Goal: Information Seeking & Learning: Learn about a topic

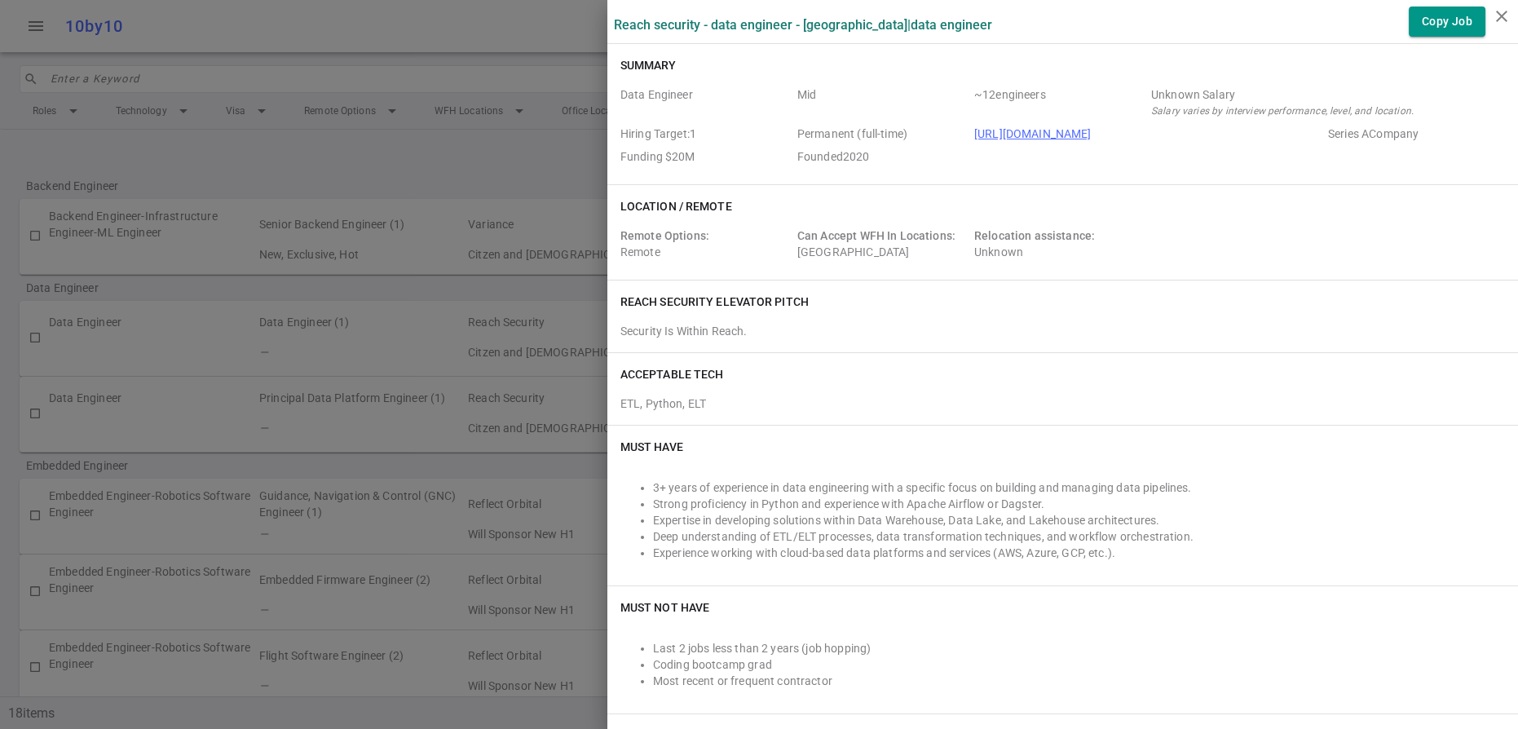
scroll to position [2538, 0]
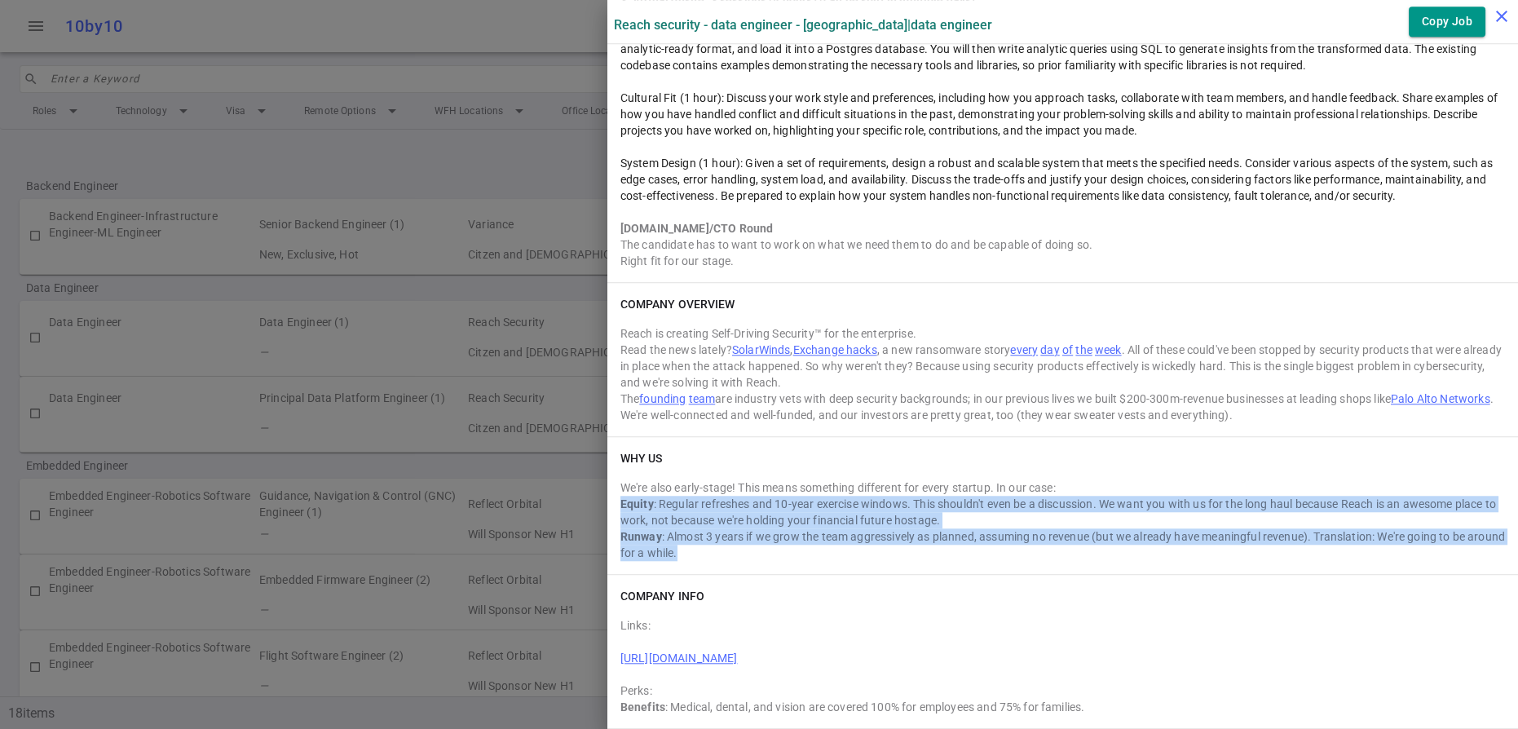
click at [1500, 14] on icon "close" at bounding box center [1502, 17] width 20 height 20
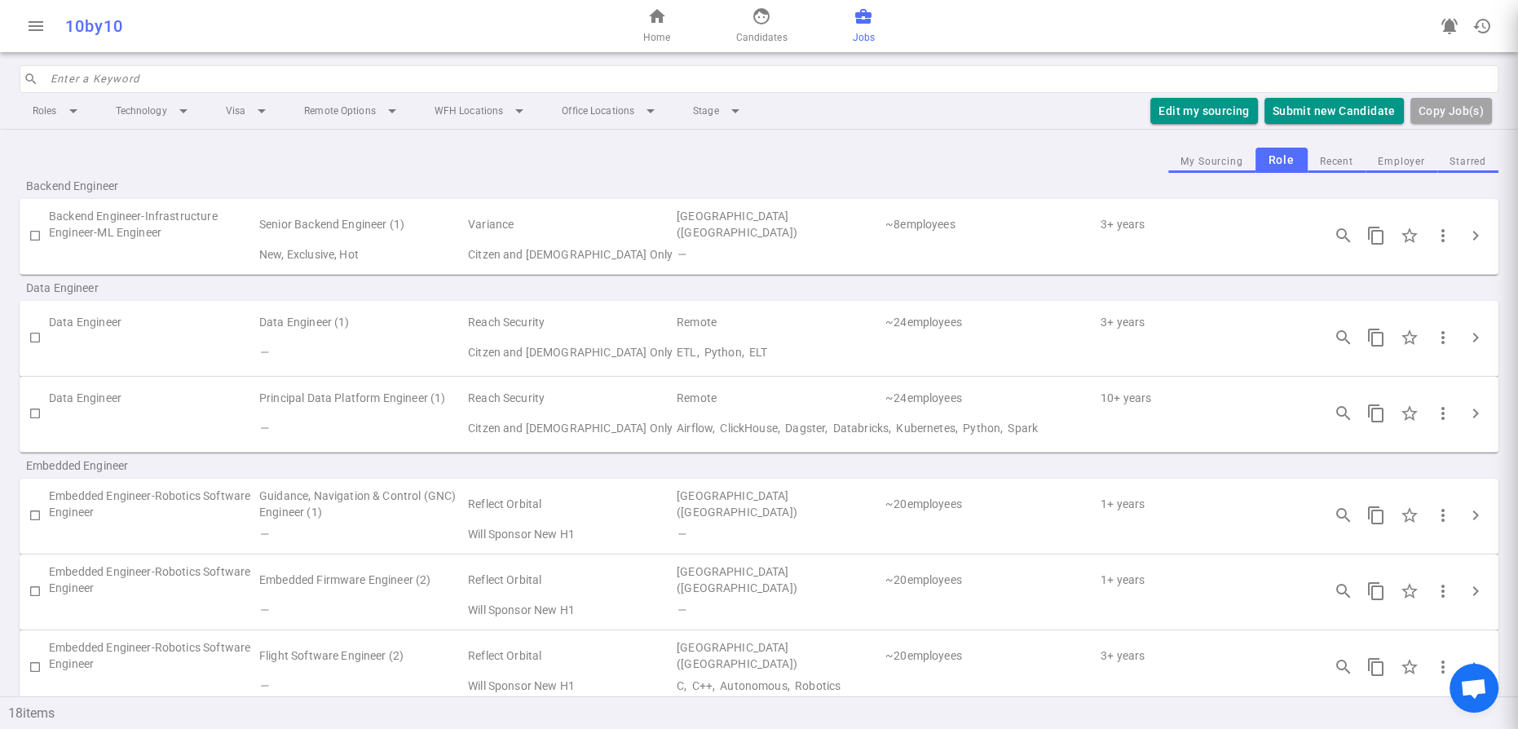
scroll to position [0, 0]
click at [767, 22] on span "face" at bounding box center [762, 17] width 20 height 20
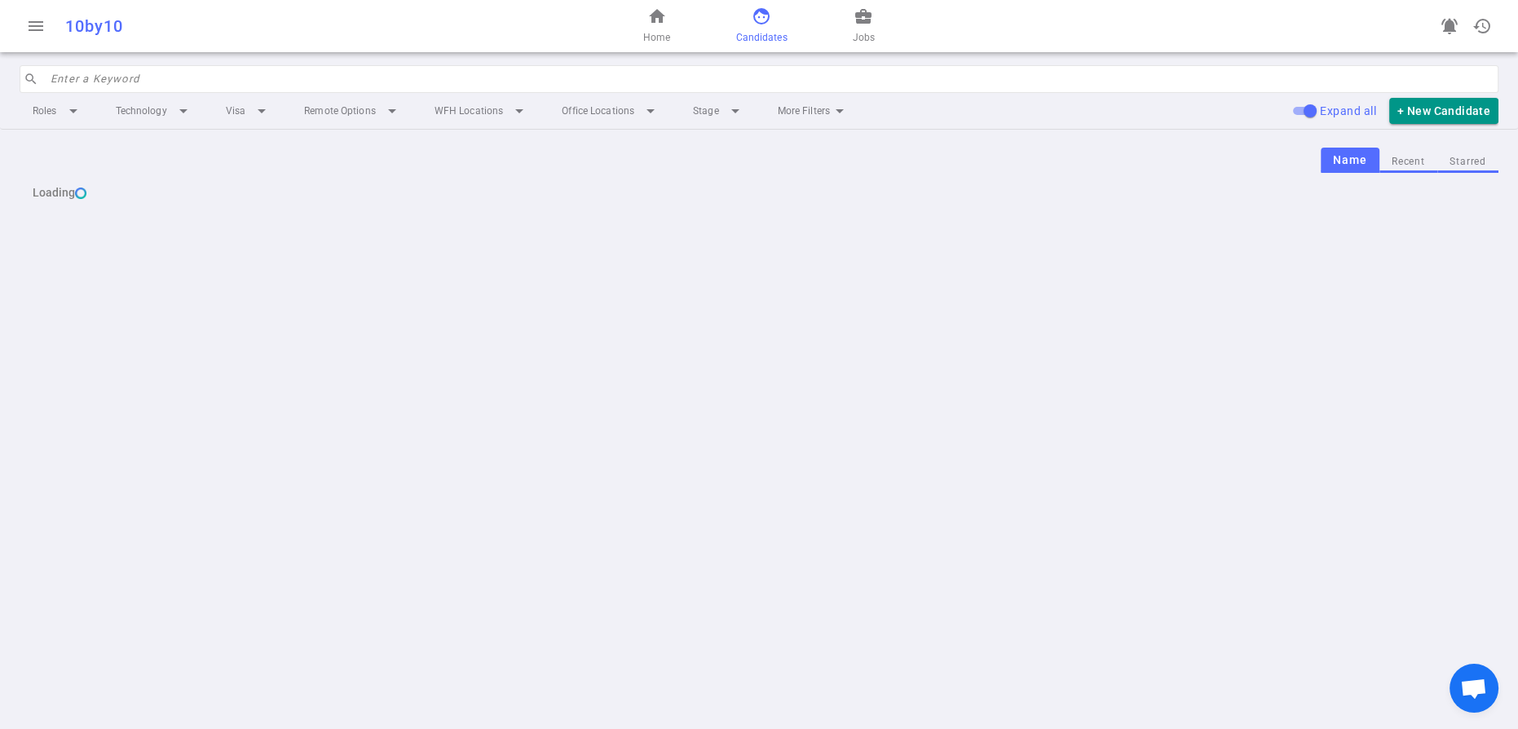
click at [232, 92] on input "search" at bounding box center [770, 79] width 1439 height 26
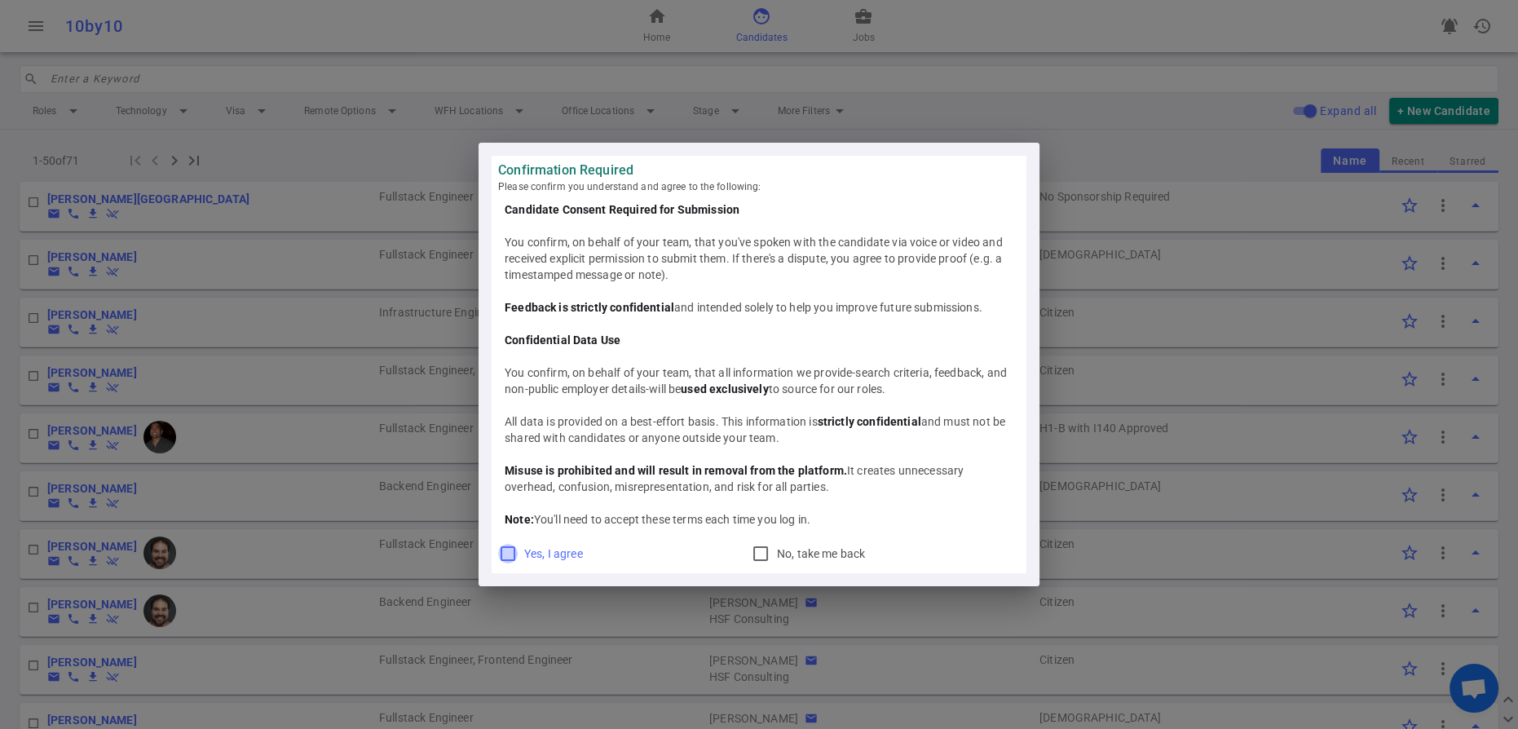
click at [505, 564] on input "Yes, I agree" at bounding box center [508, 554] width 20 height 20
checkbox input "true"
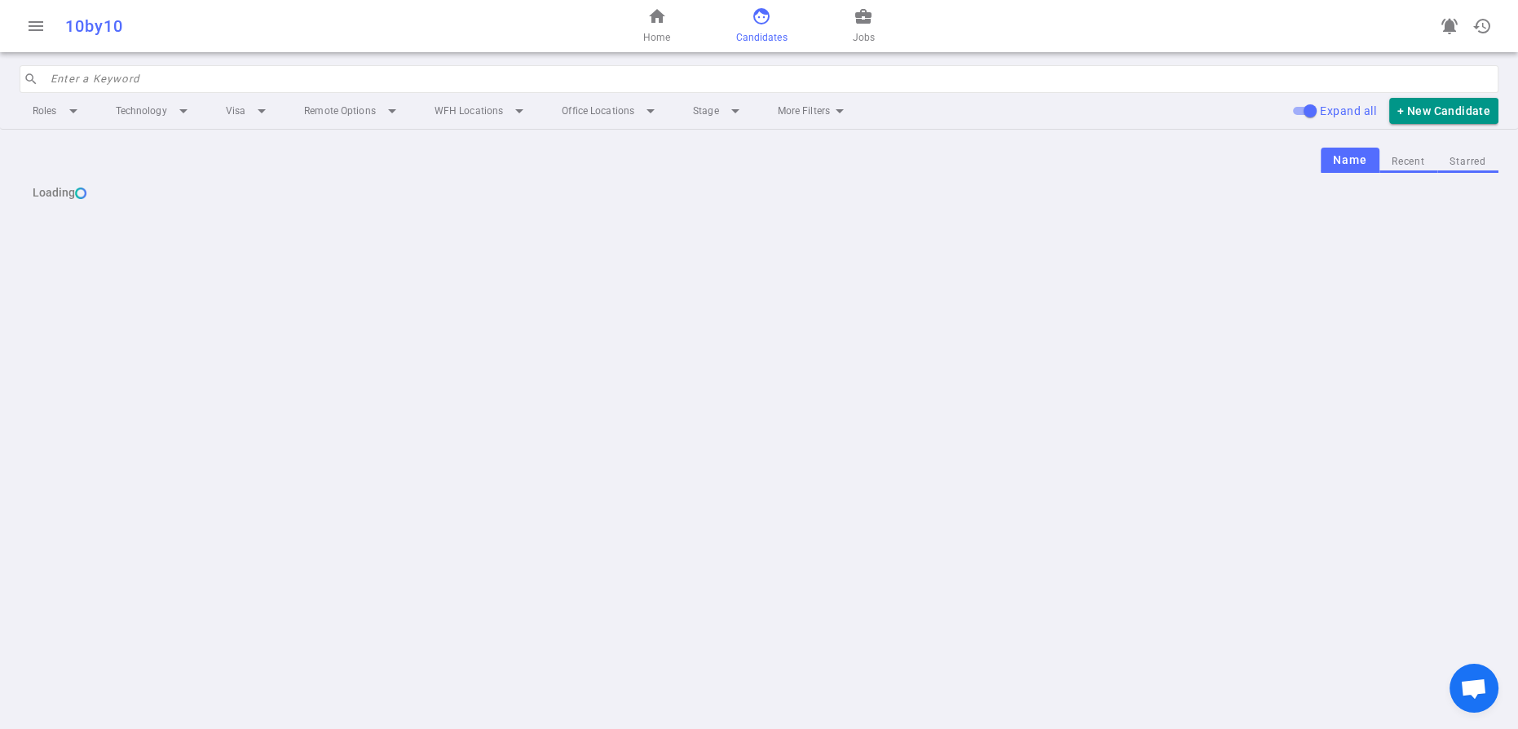
click at [85, 91] on input "search" at bounding box center [770, 79] width 1439 height 26
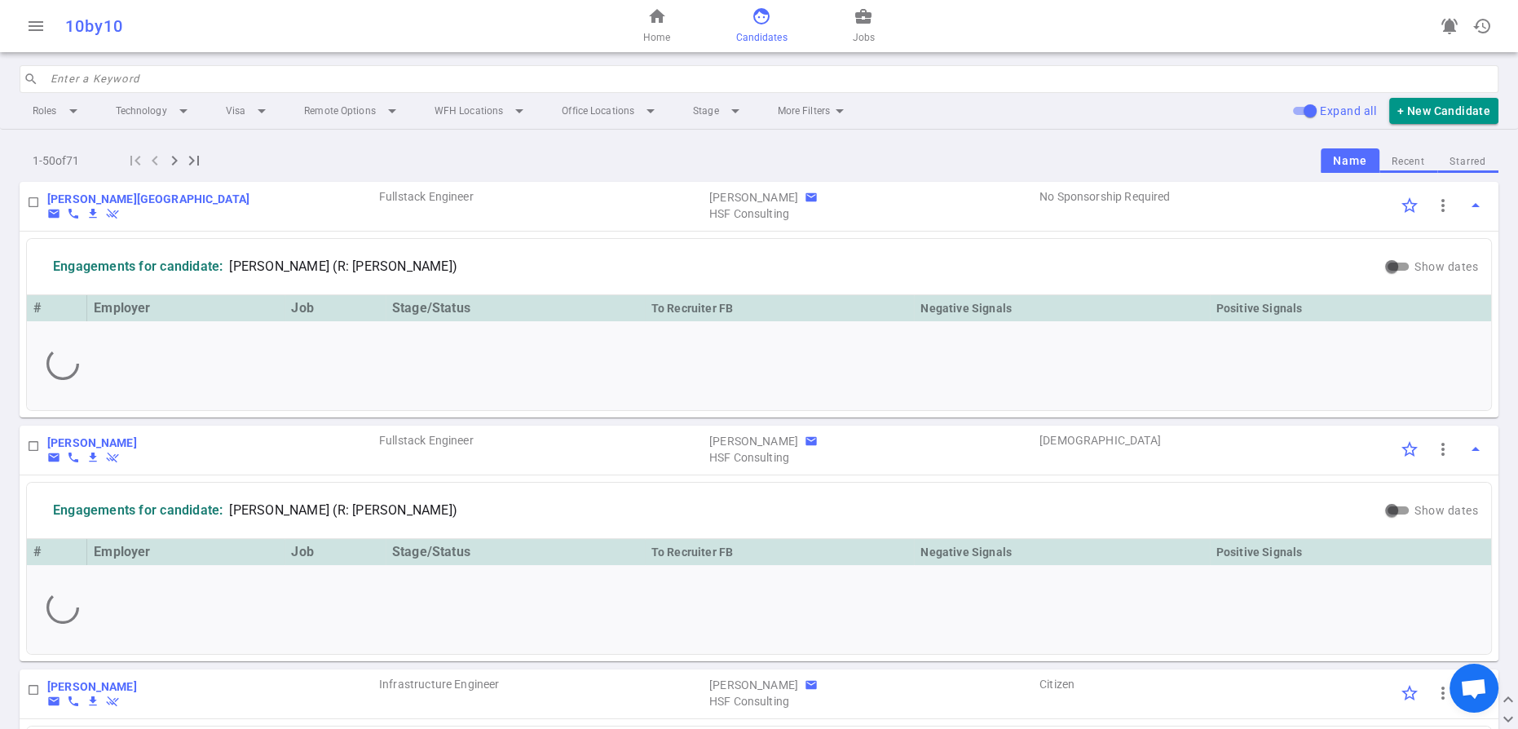
click at [88, 91] on input "search" at bounding box center [770, 79] width 1439 height 26
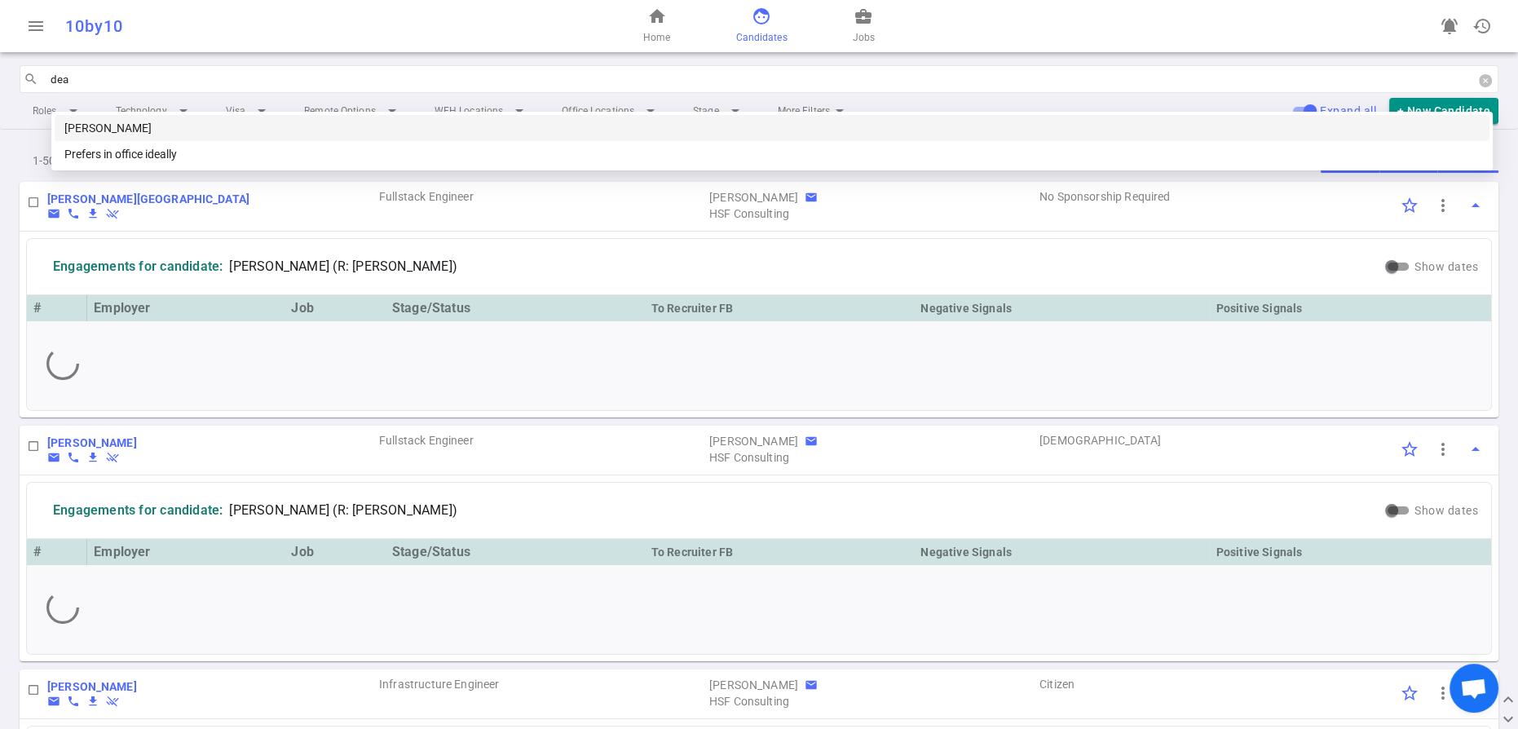
type input "[PERSON_NAME]"
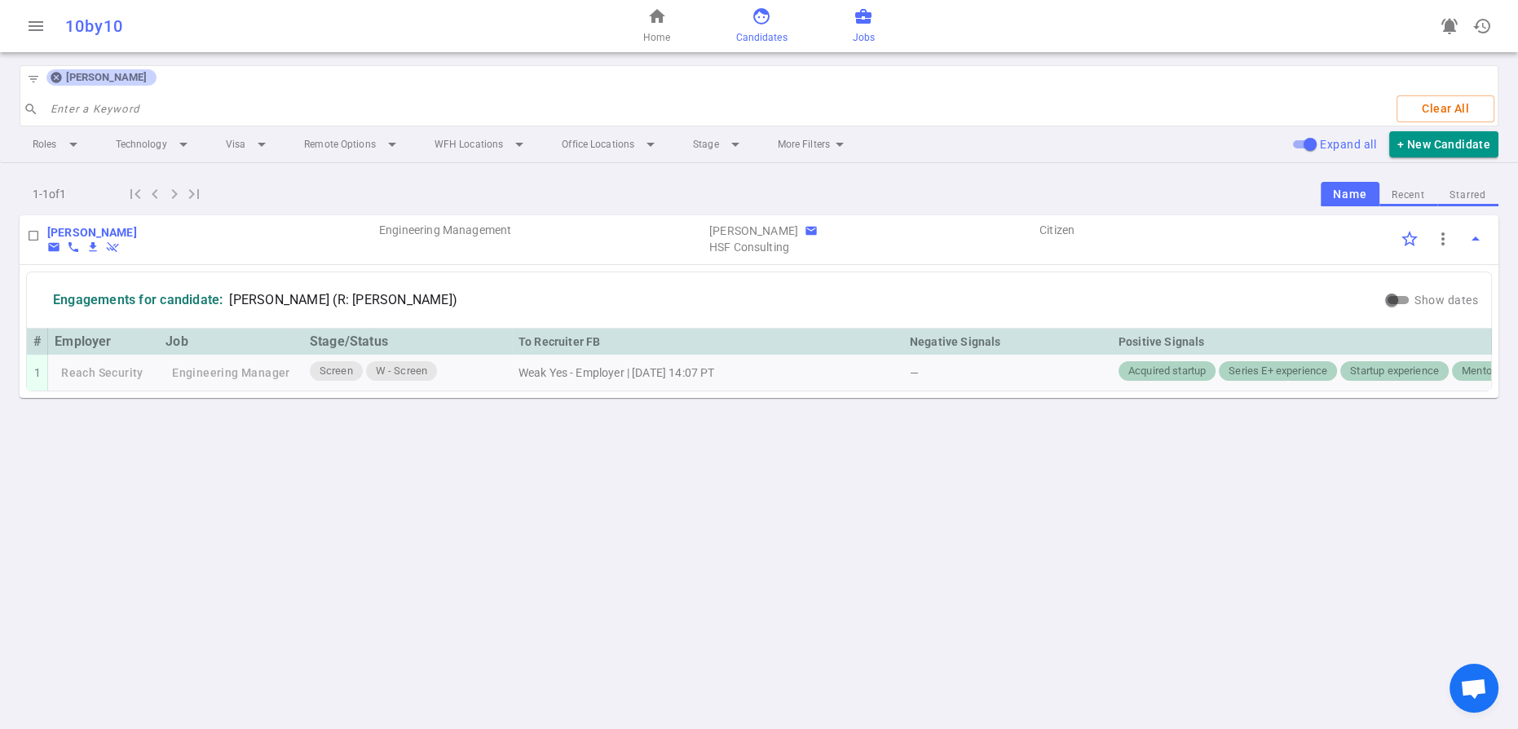
click at [873, 26] on span "business_center" at bounding box center [864, 17] width 20 height 20
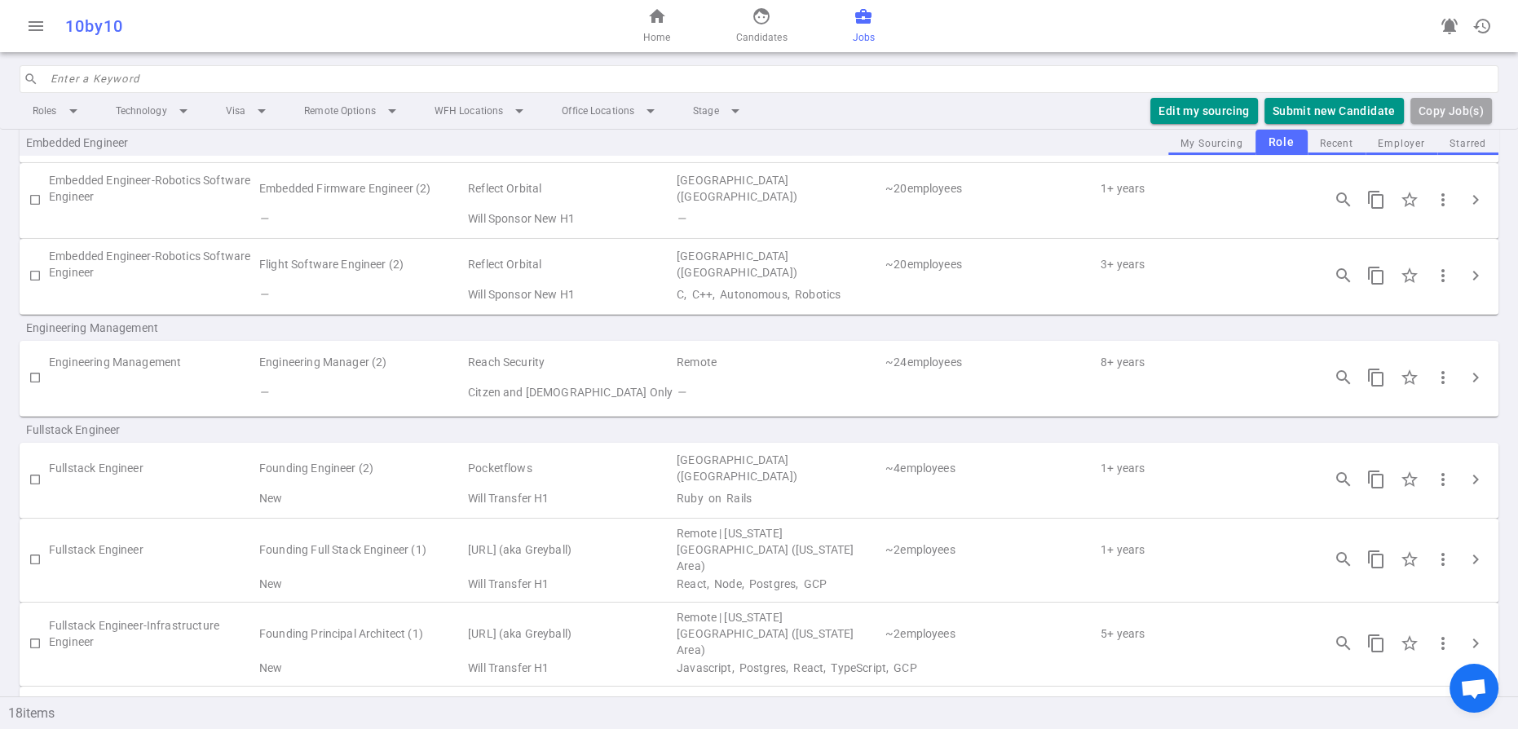
scroll to position [395, 0]
click at [1470, 384] on span "chevron_right" at bounding box center [1476, 375] width 20 height 20
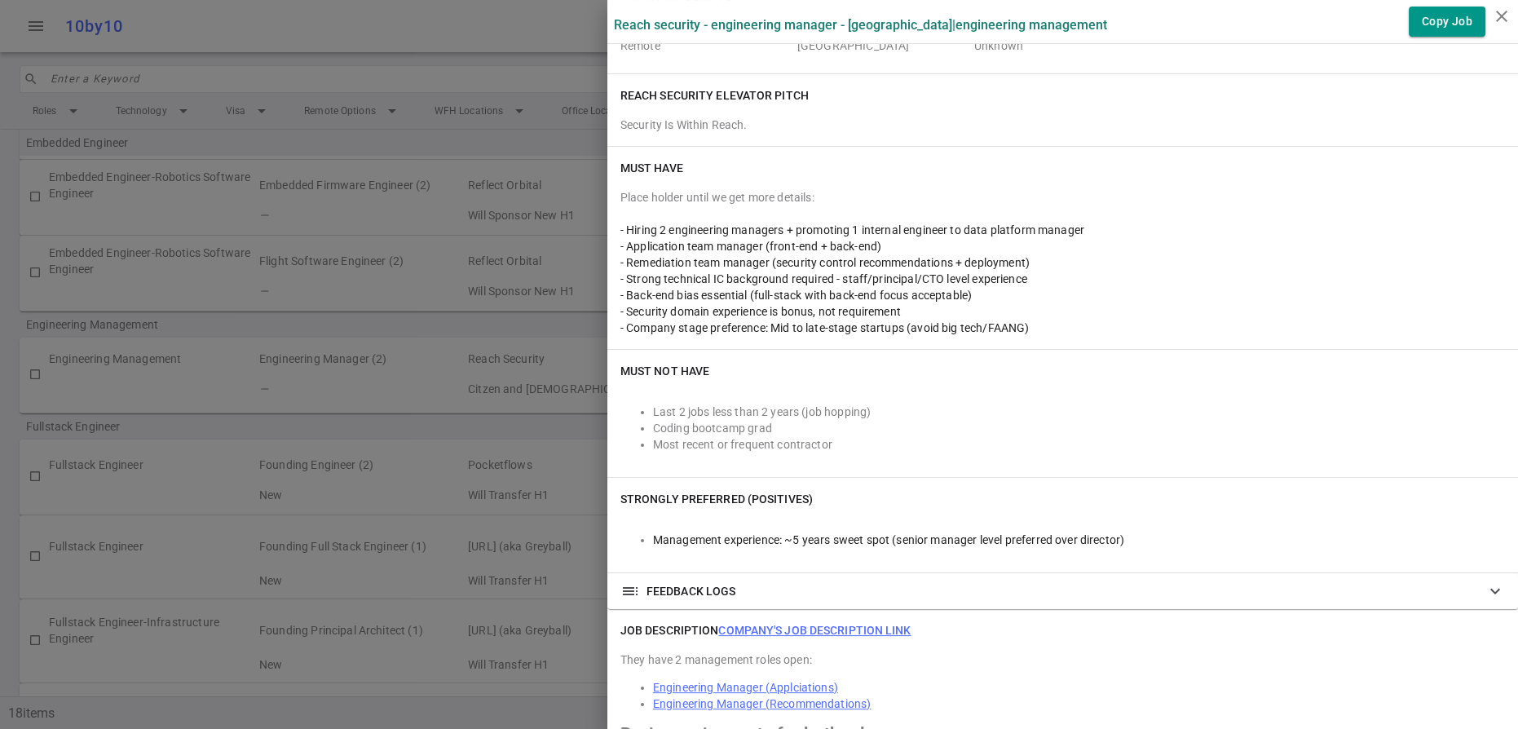
scroll to position [255, 0]
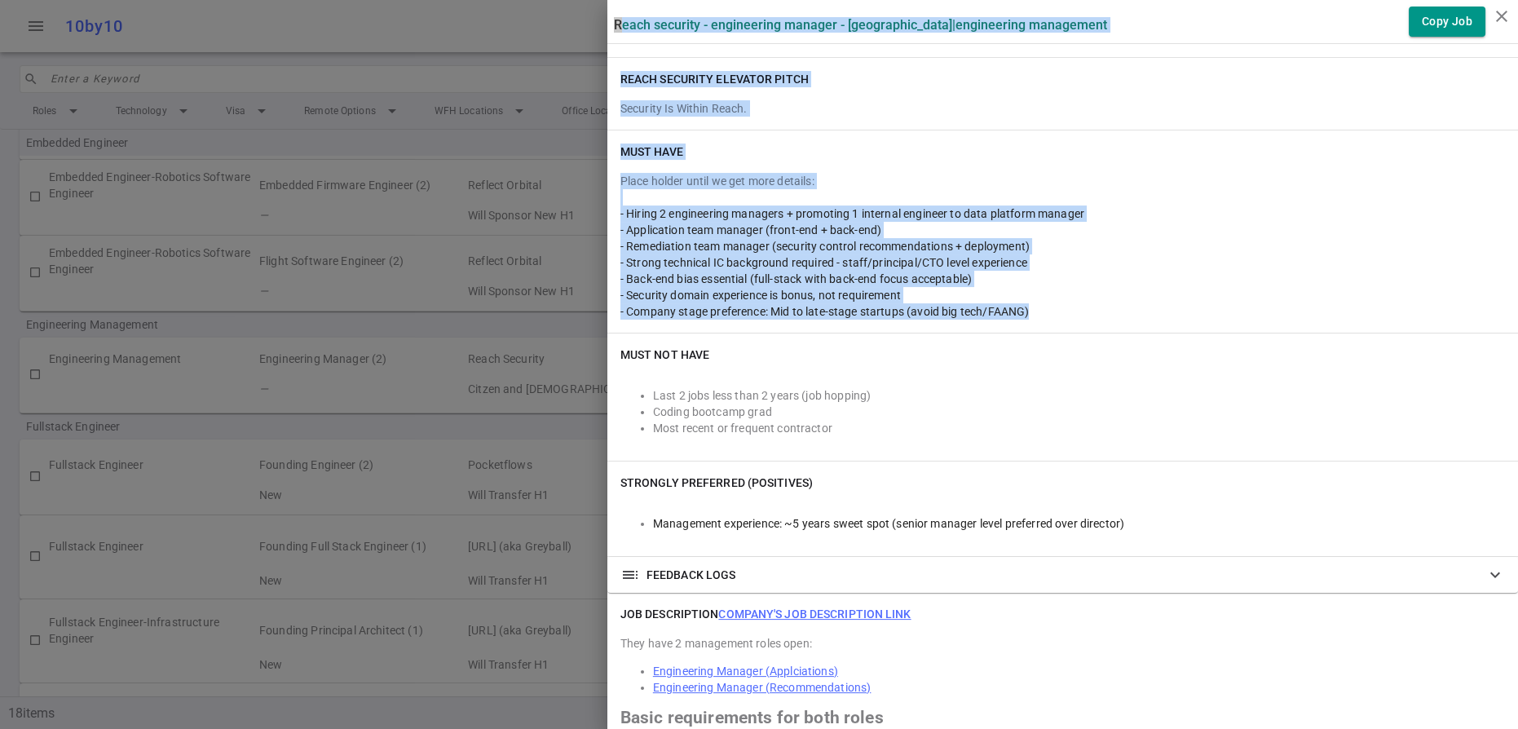
drag, startPoint x: 1152, startPoint y: 446, endPoint x: 621, endPoint y: 320, distance: 545.6
click at [619, 317] on div "Must Have Place holder until we get more details: - Hiring 2 engineering manage…" at bounding box center [1063, 231] width 911 height 202
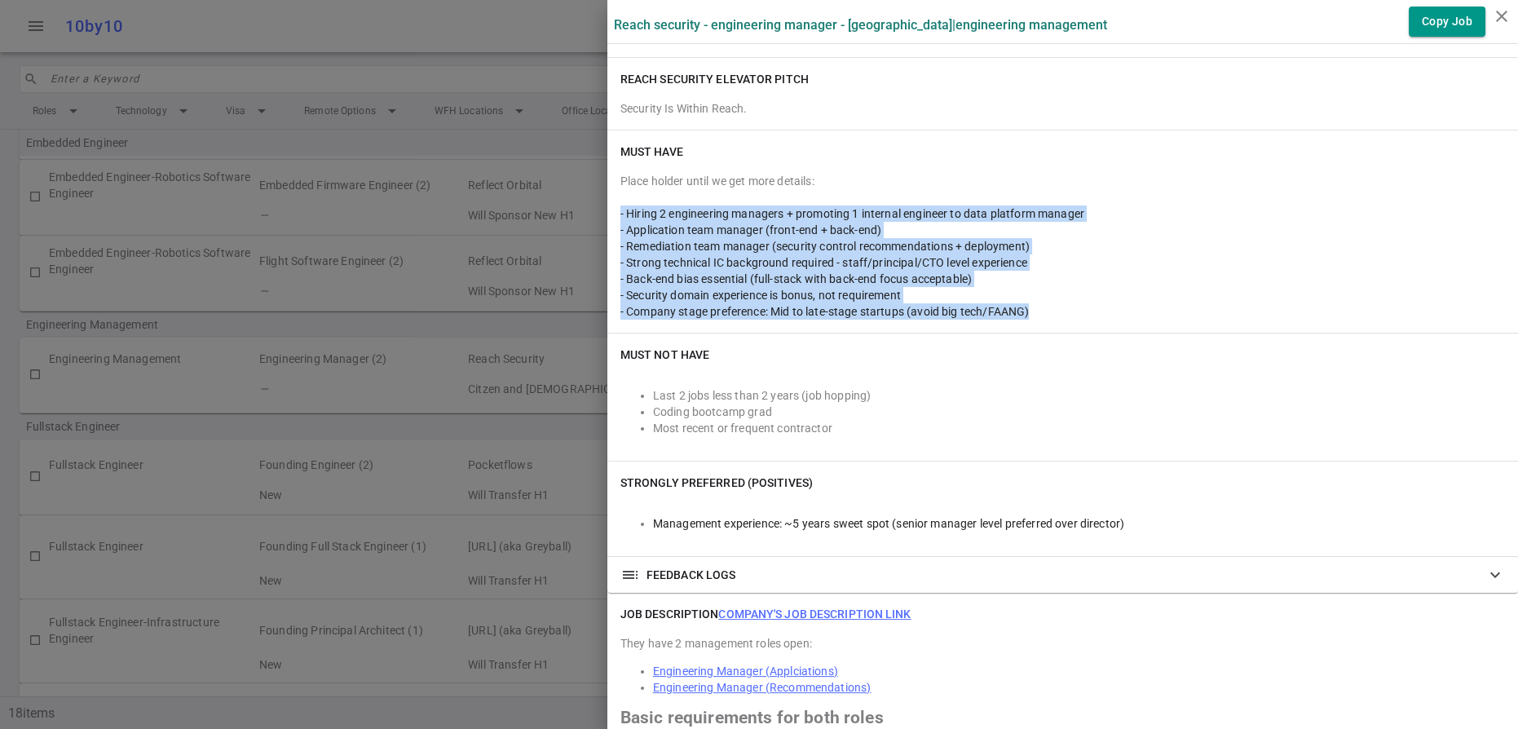
click at [730, 253] on span "- Remediation team manager (security control recommendations + deployment)" at bounding box center [825, 246] width 409 height 13
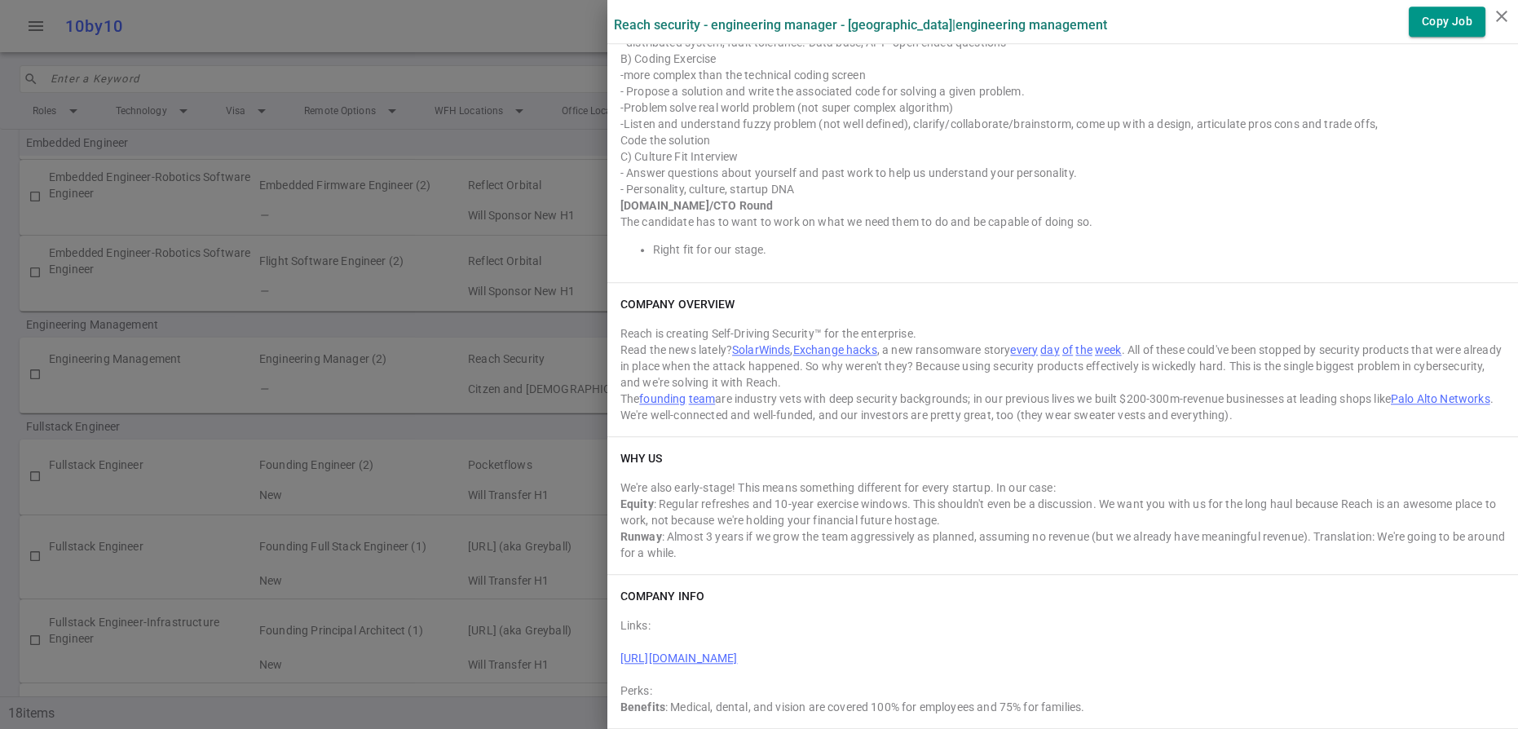
scroll to position [2696, 0]
click at [495, 27] on div at bounding box center [759, 364] width 1518 height 729
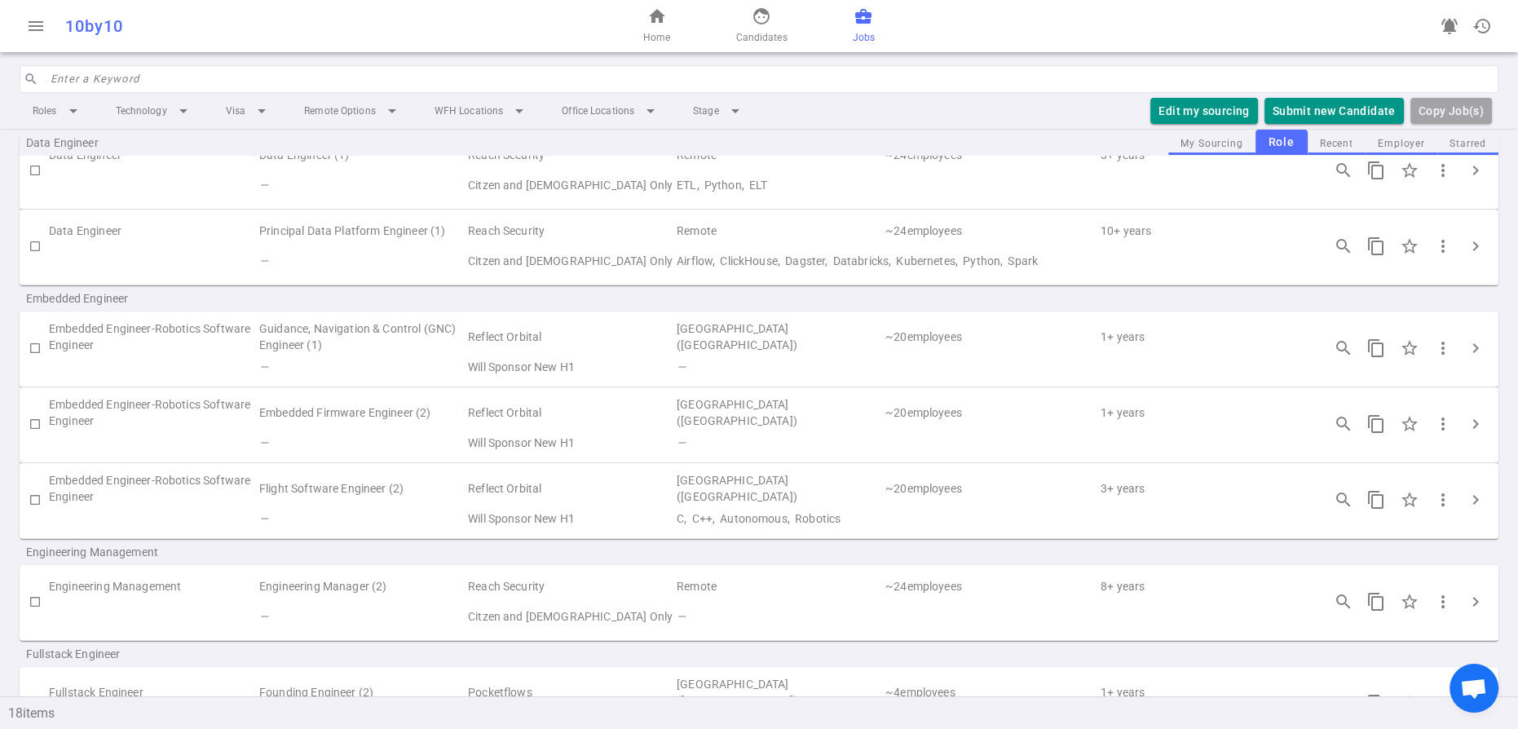
scroll to position [0, 0]
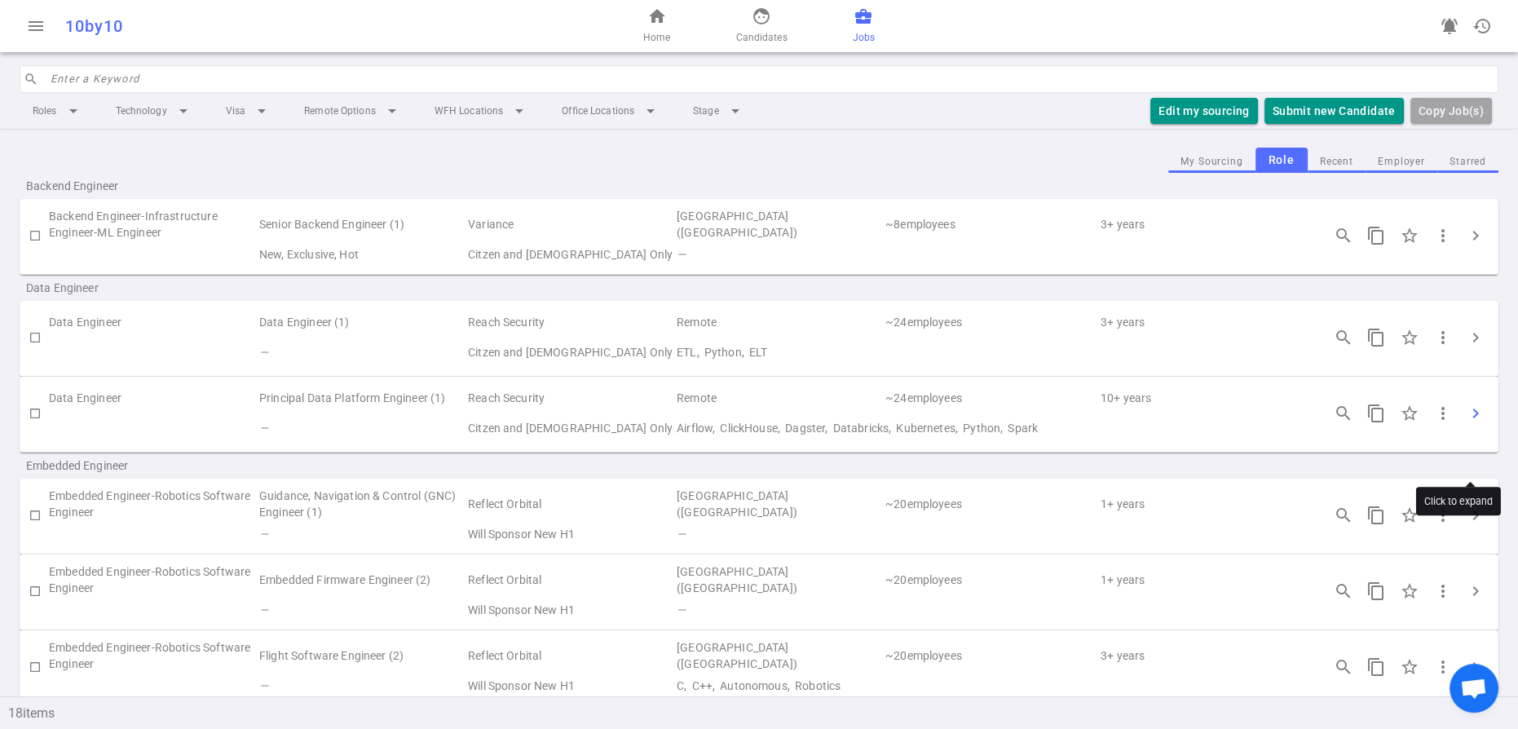
click at [1474, 423] on span "chevron_right" at bounding box center [1476, 414] width 20 height 20
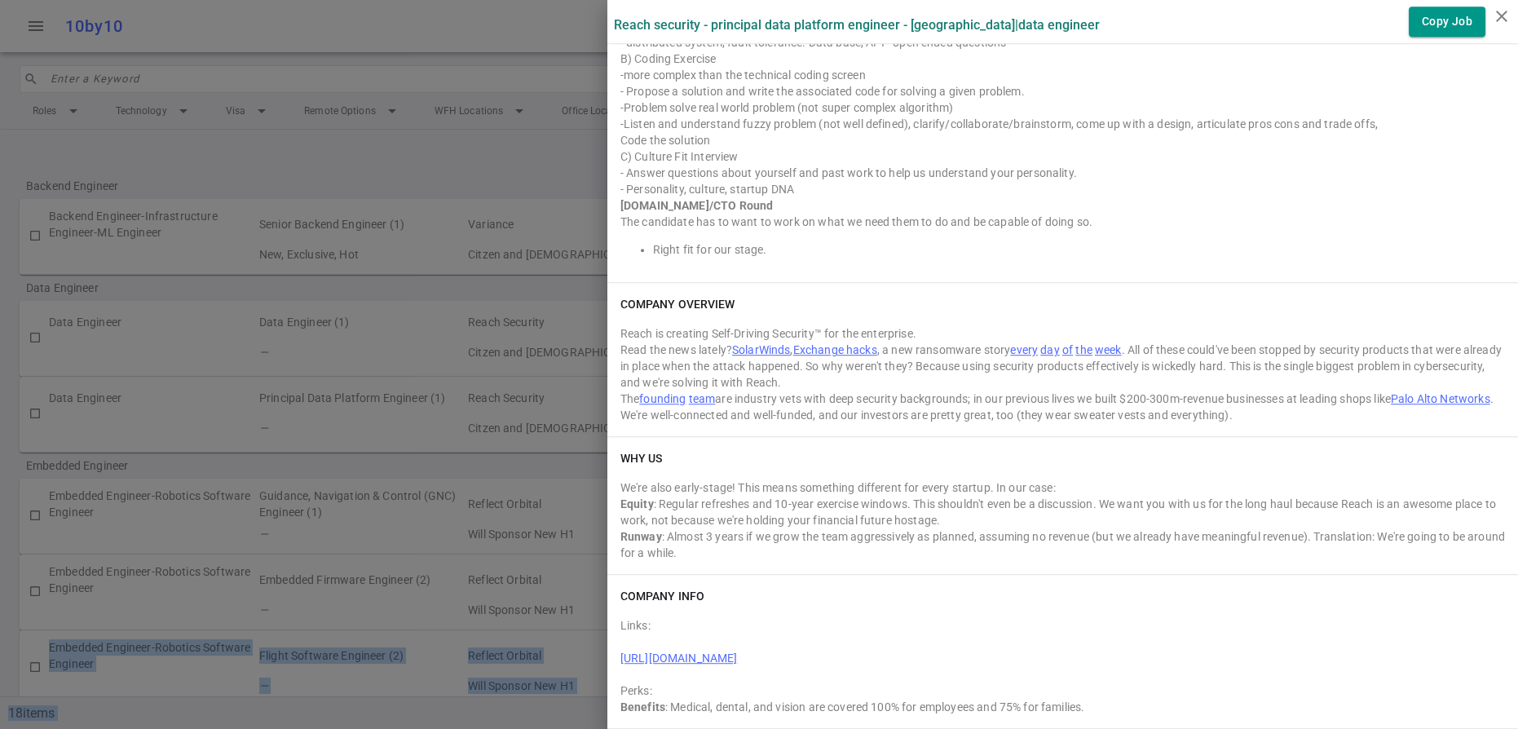
scroll to position [1690, 0]
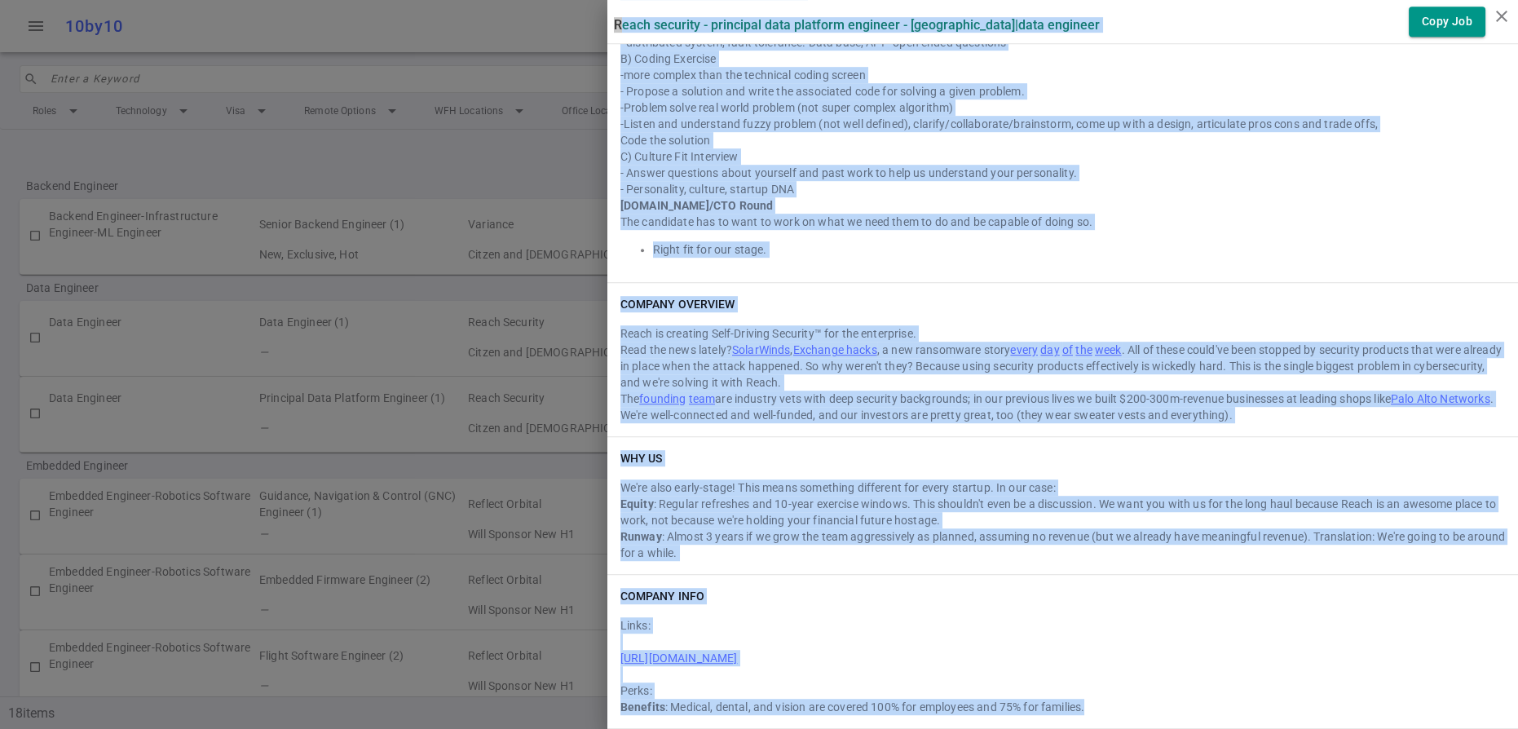
drag, startPoint x: 619, startPoint y: 27, endPoint x: 1223, endPoint y: 699, distance: 903.7
copy div "Lorem Ipsumdol - Sitametco Adip Elitsedd Eiusmodt - Incididun | Utla Etdolore M…"
